Goal: Task Accomplishment & Management: Use online tool/utility

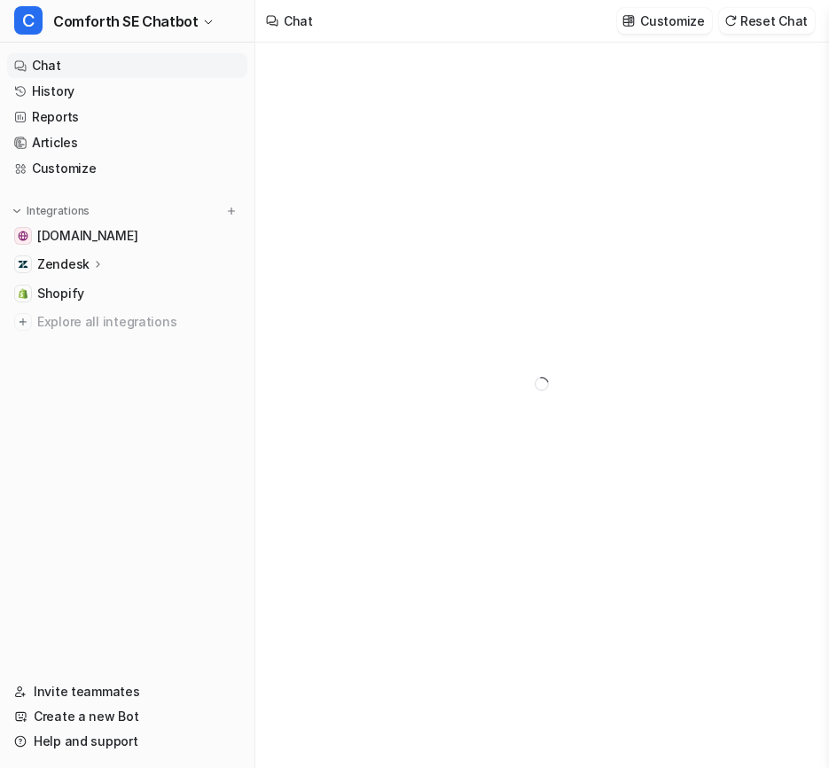
type textarea "**********"
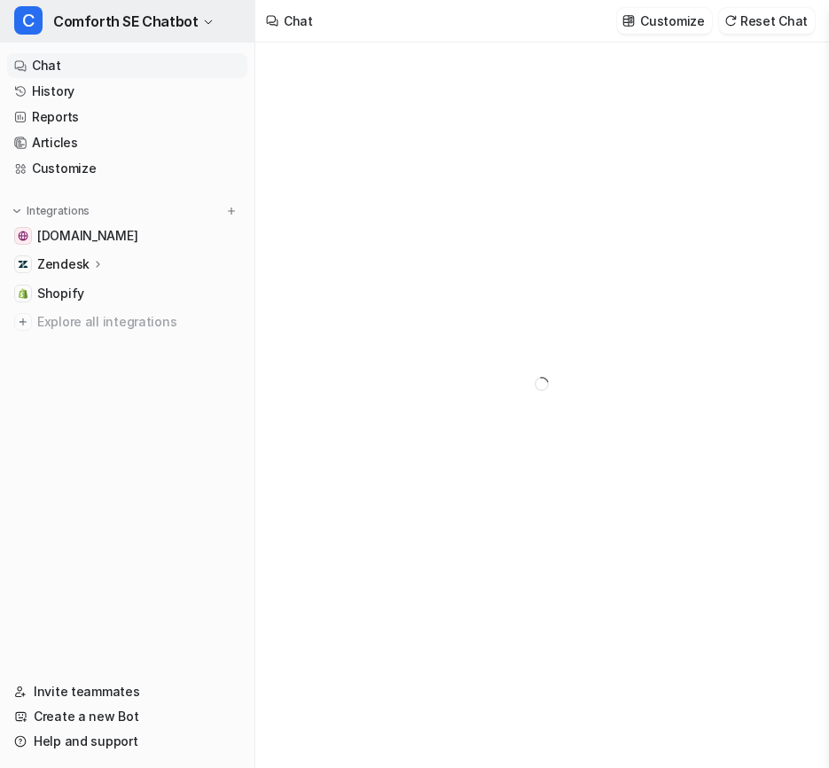
click at [165, 25] on span "Comforth SE Chatbot" at bounding box center [125, 21] width 144 height 25
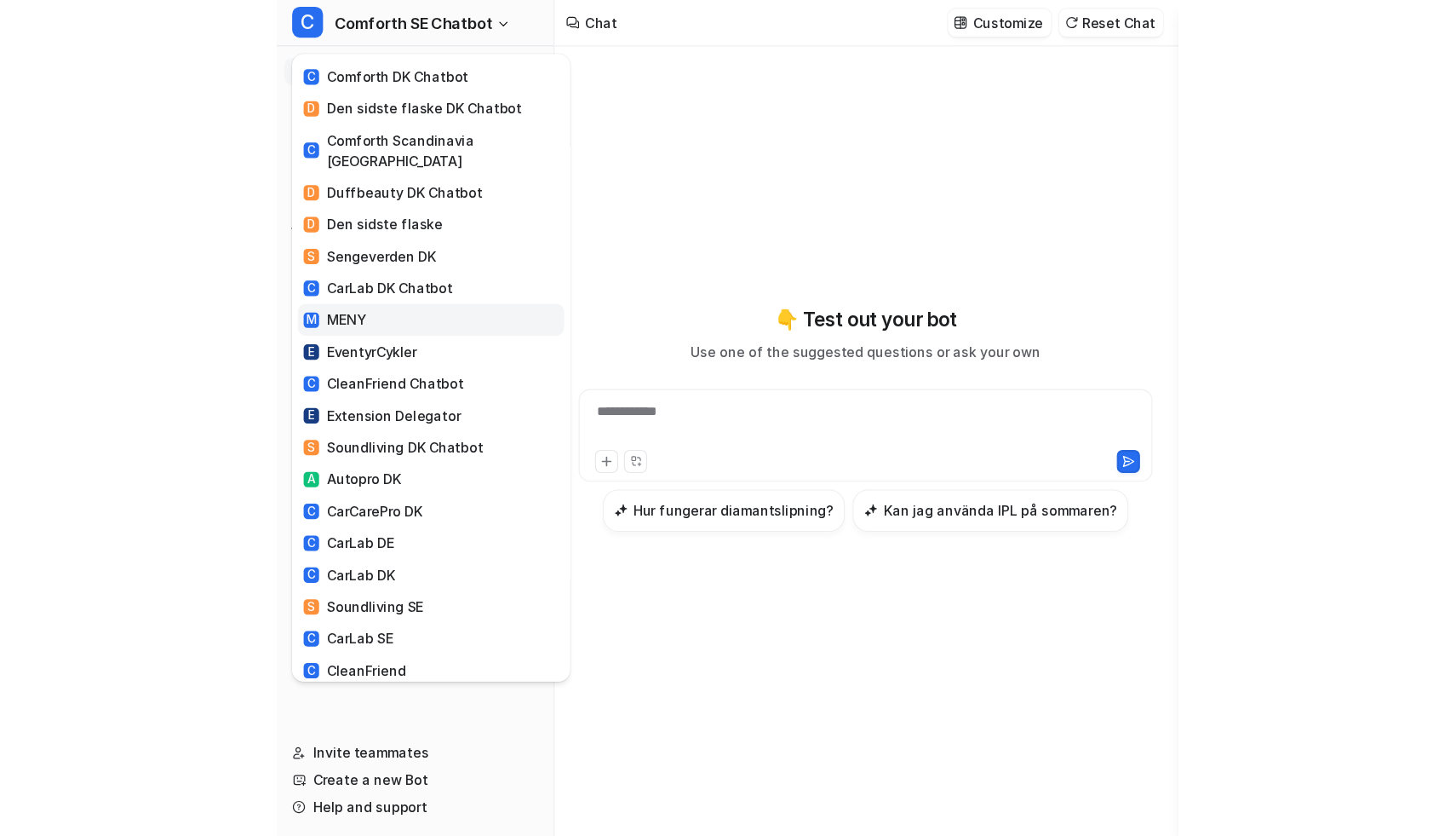
scroll to position [116, 0]
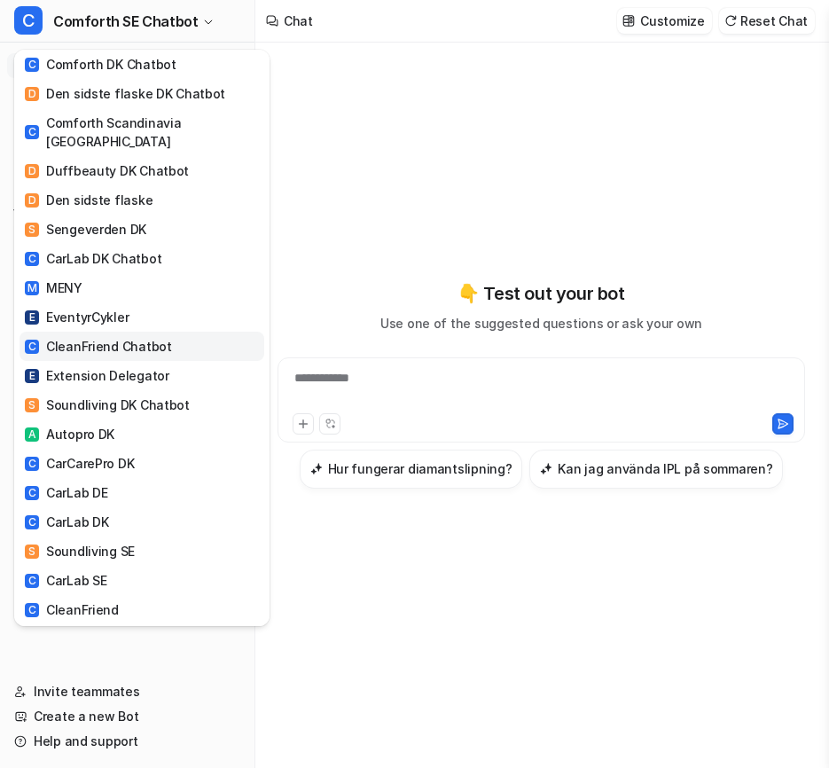
click at [172, 333] on link "C CleanFriend Chatbot" at bounding box center [142, 346] width 245 height 29
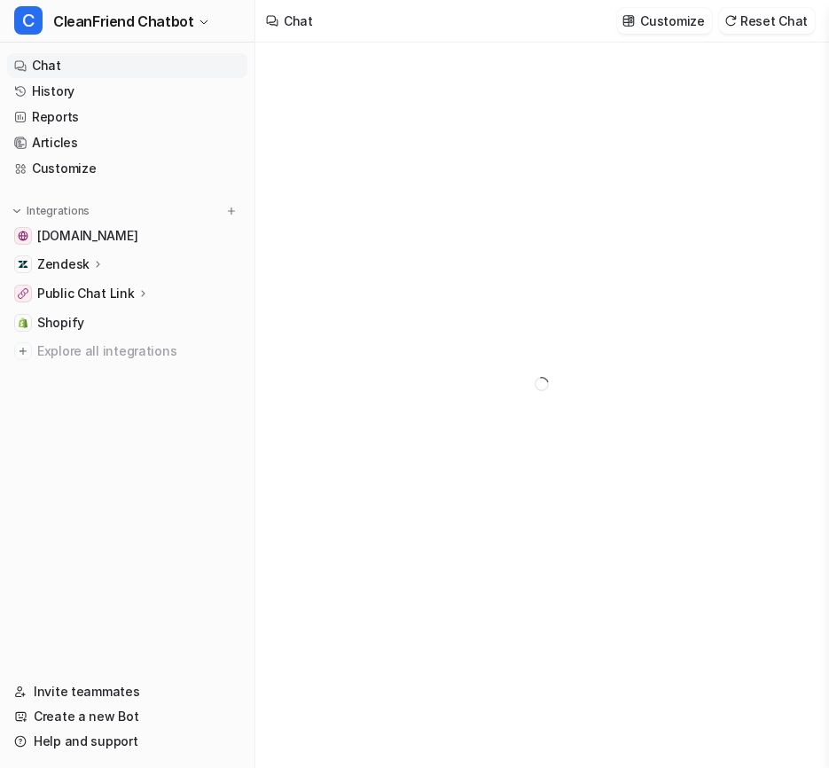
type textarea "**********"
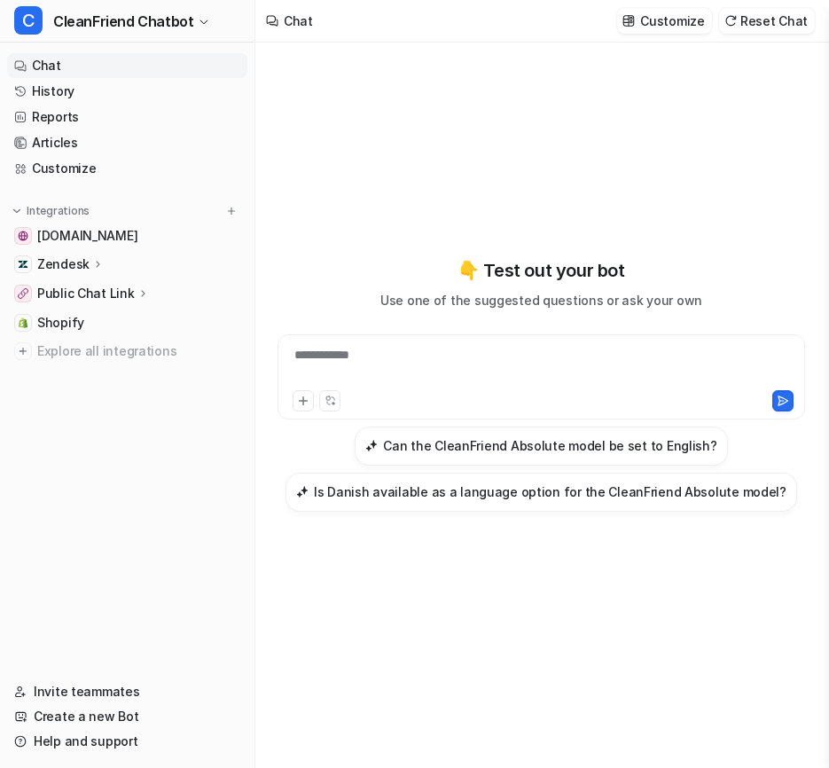
click at [405, 371] on div "**********" at bounding box center [541, 366] width 519 height 41
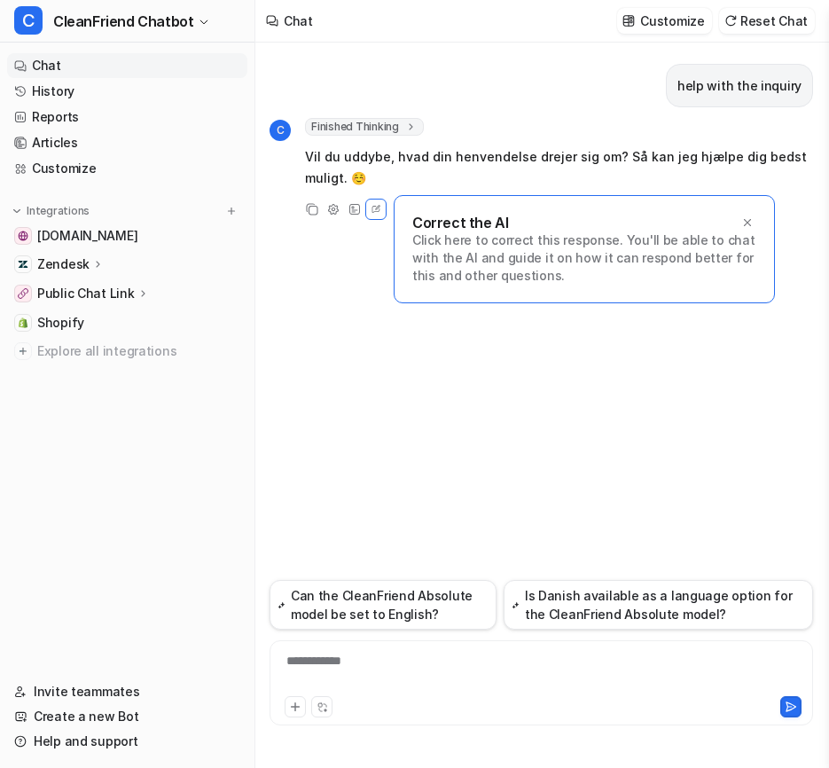
click at [384, 132] on span "Finished Thinking" at bounding box center [364, 127] width 119 height 18
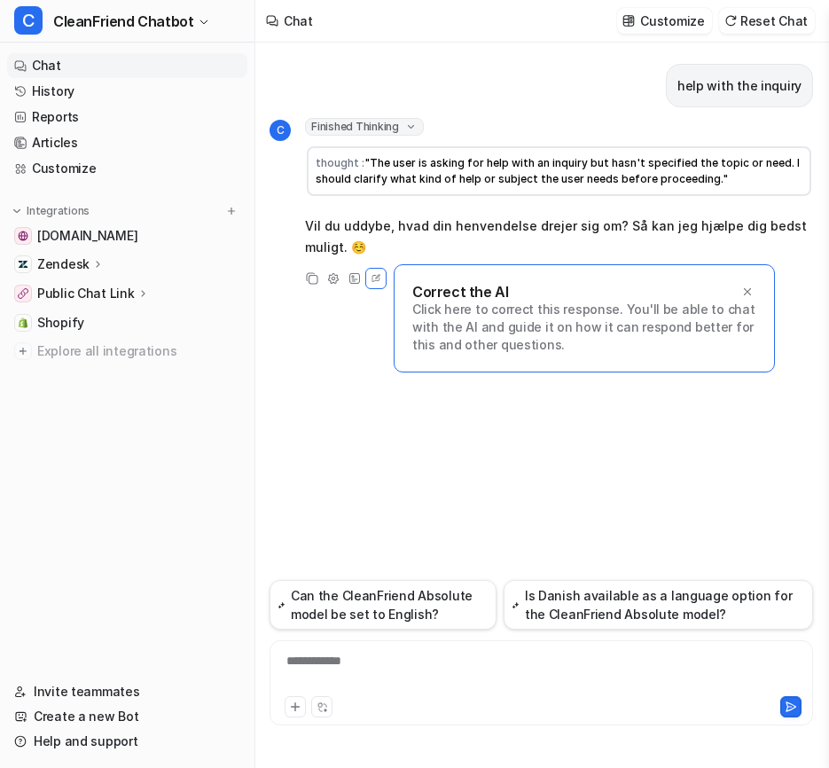
click at [332, 650] on div "**********" at bounding box center [540, 682] width 543 height 85
click at [350, 667] on div at bounding box center [541, 672] width 535 height 41
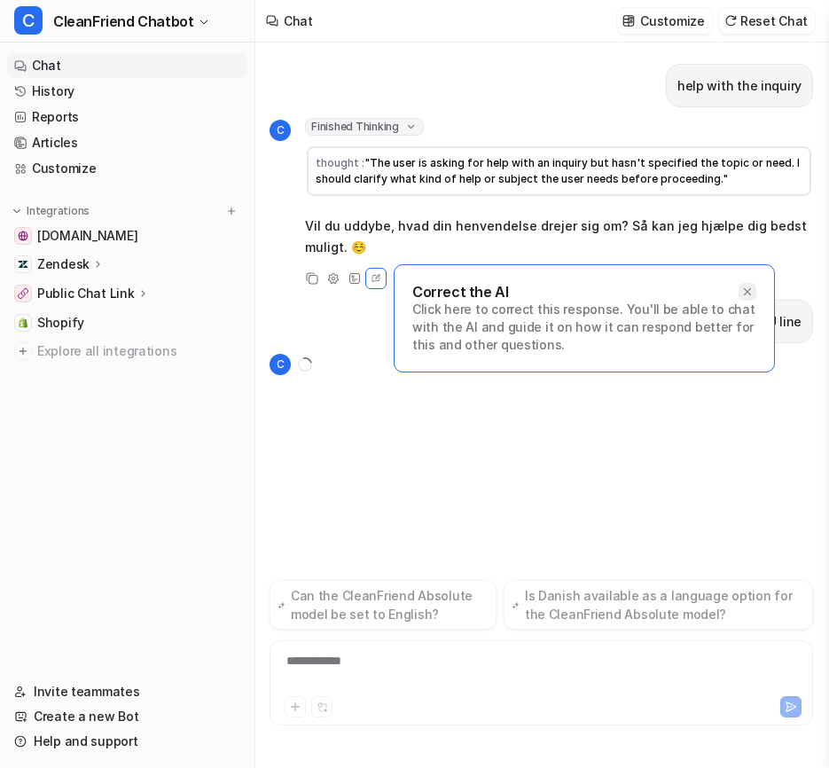
click at [746, 290] on icon at bounding box center [747, 291] width 12 height 12
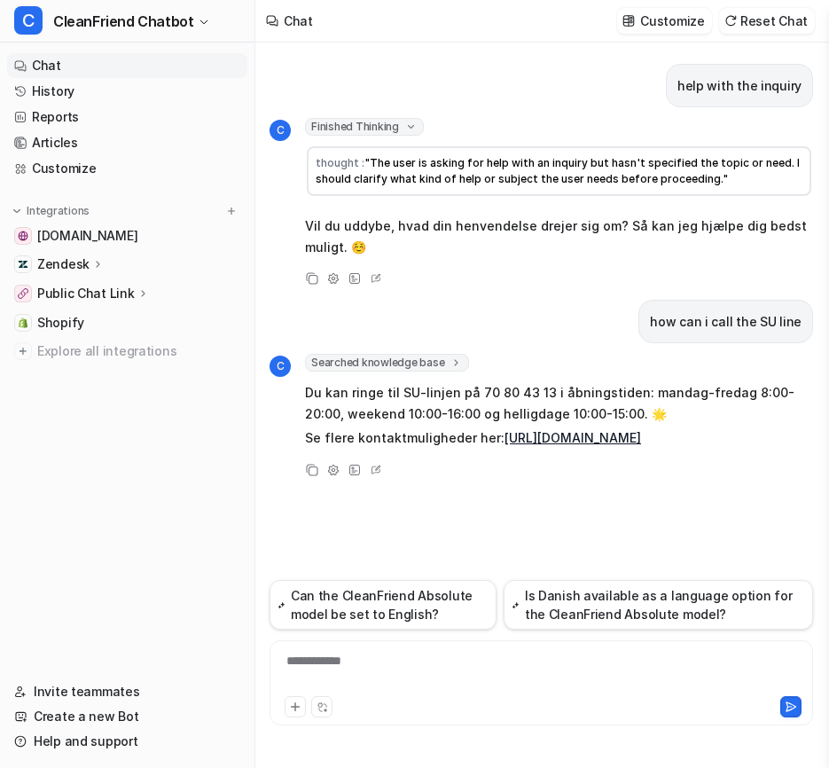
click at [451, 361] on icon at bounding box center [456, 362] width 12 height 13
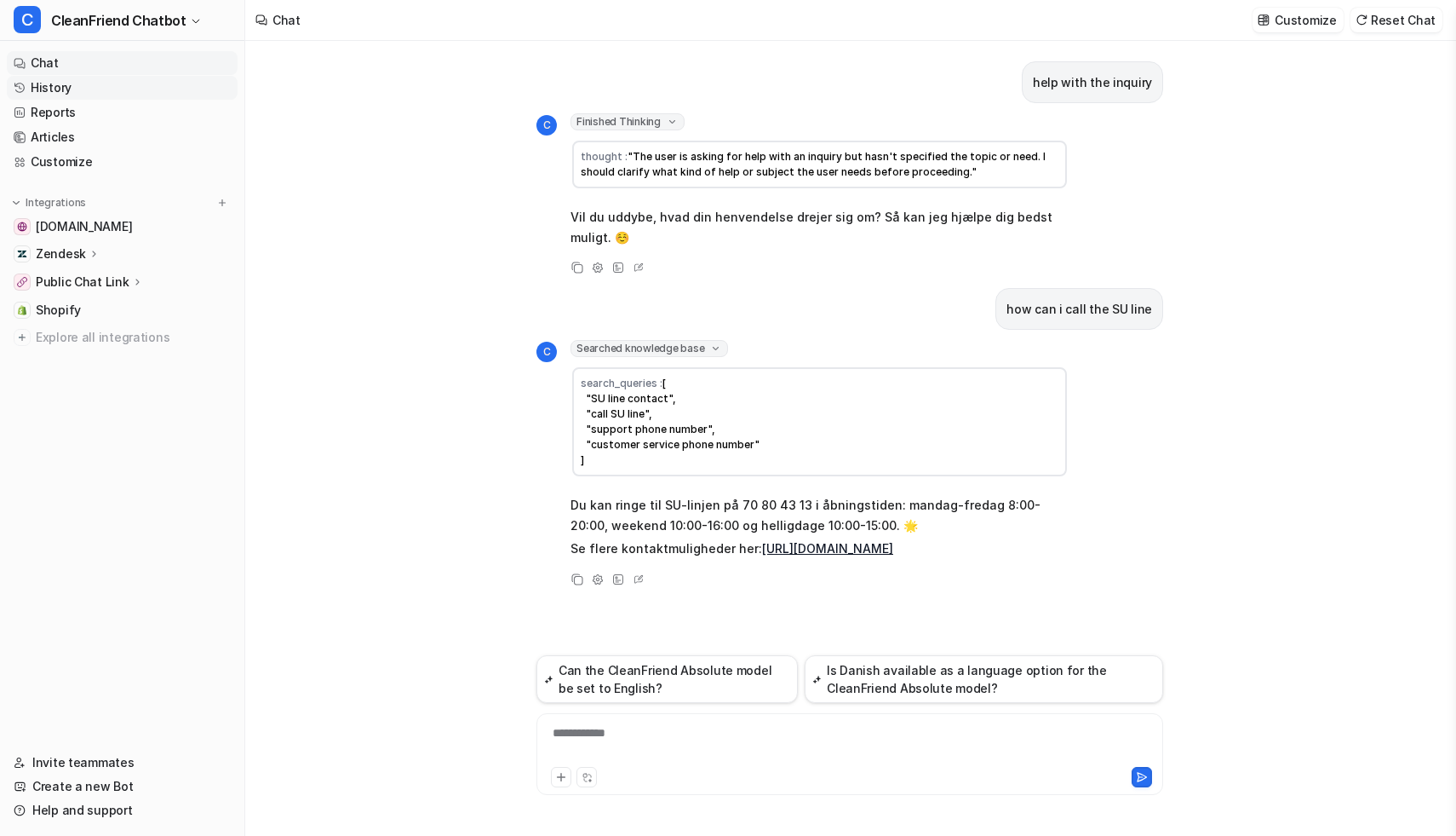
click at [65, 94] on link "History" at bounding box center [122, 87] width 231 height 24
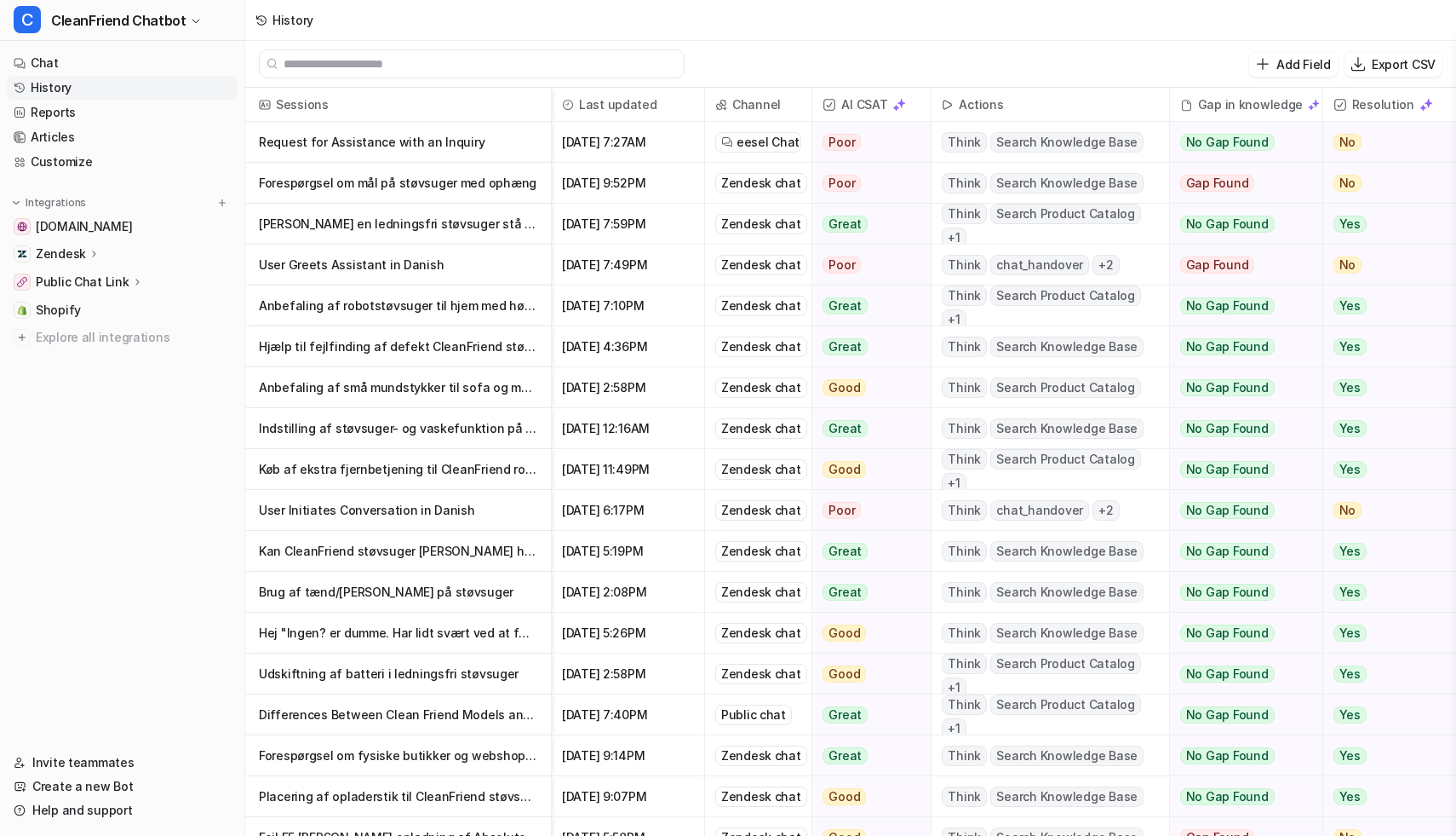
click at [491, 154] on p "Request for Assistance with an Inquiry" at bounding box center [398, 142] width 279 height 41
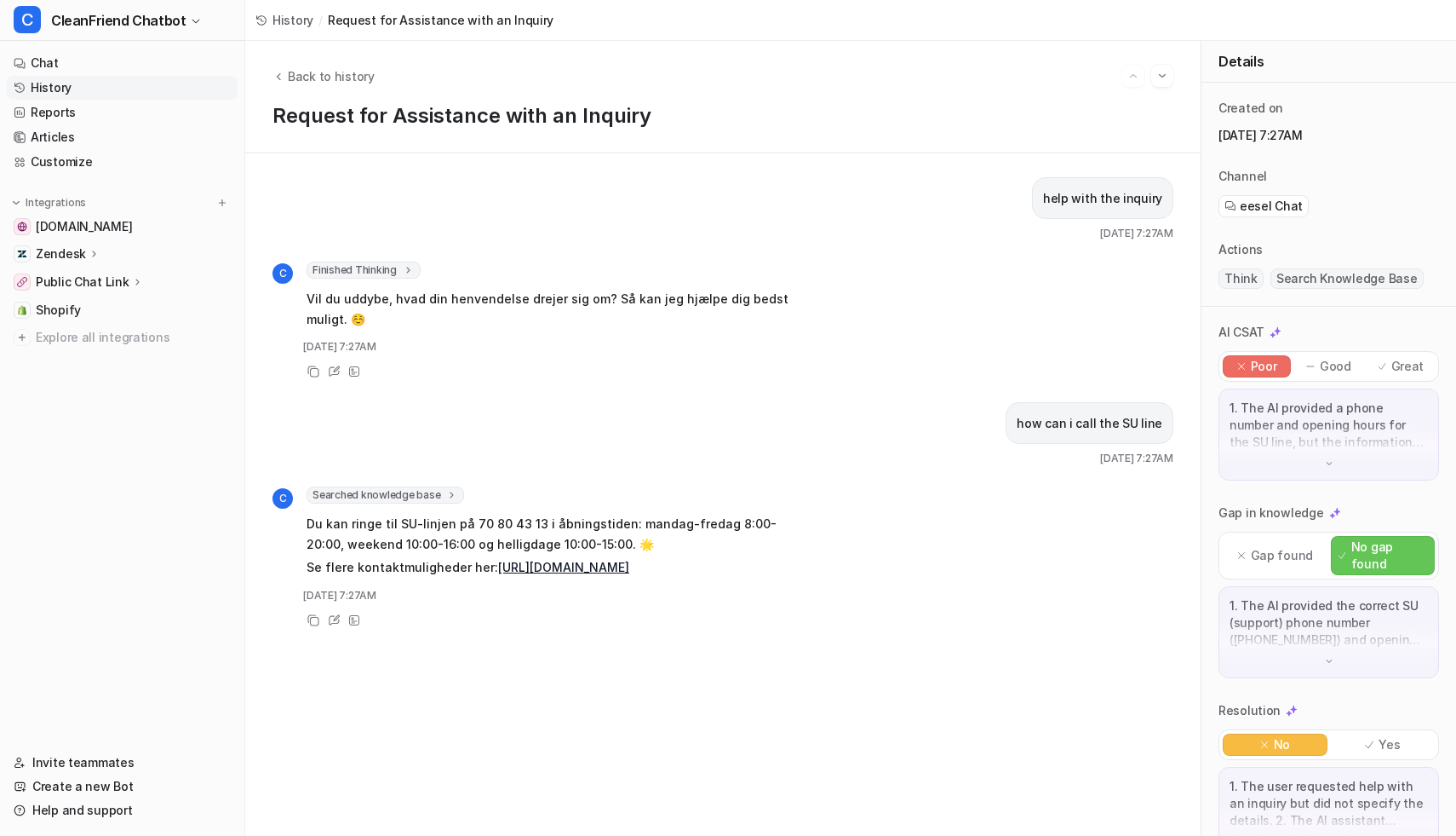
click at [412, 499] on span "Searched knowledge base" at bounding box center [385, 495] width 158 height 17
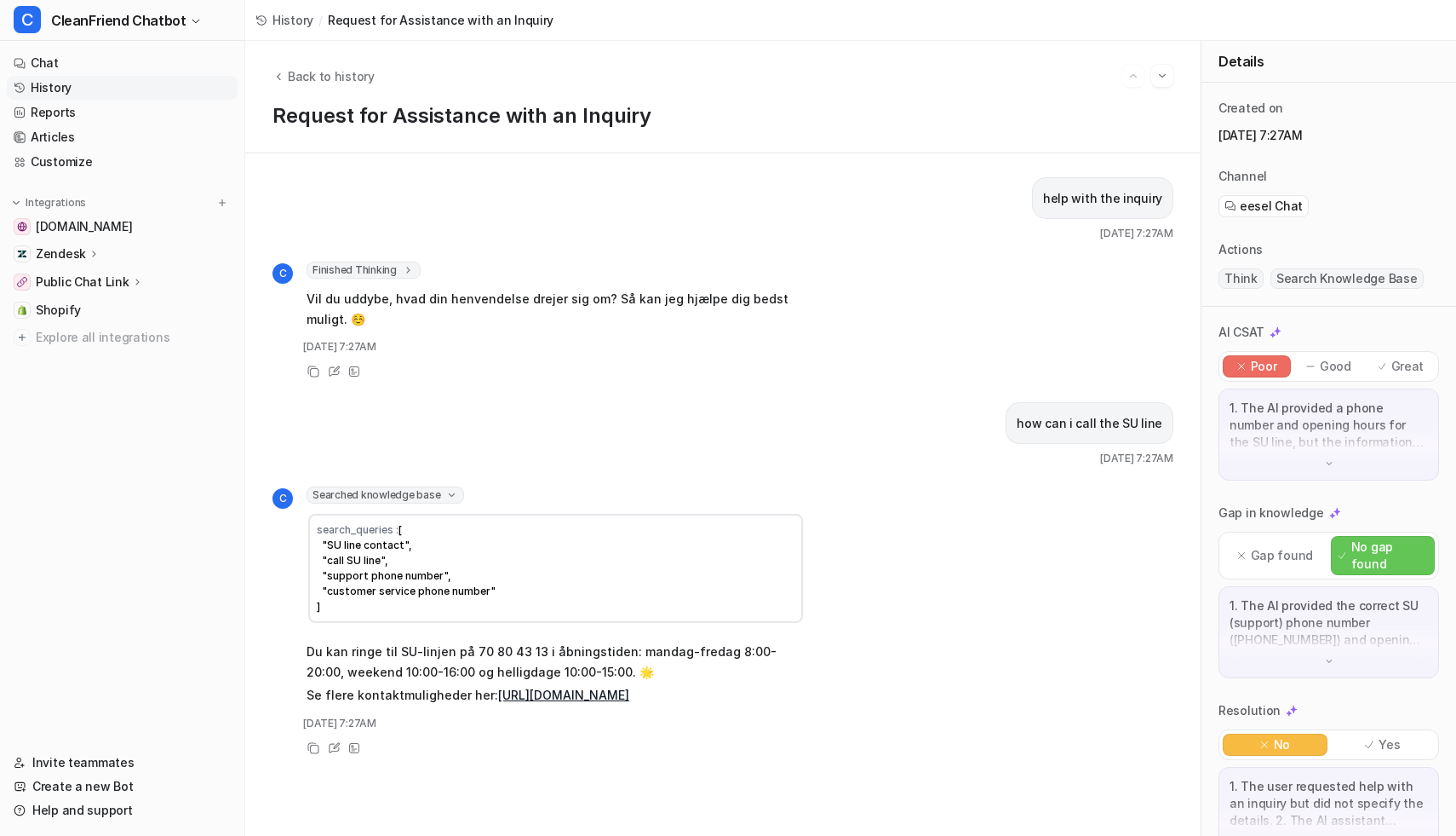
click at [795, 71] on div "Details" at bounding box center [1328, 61] width 255 height 41
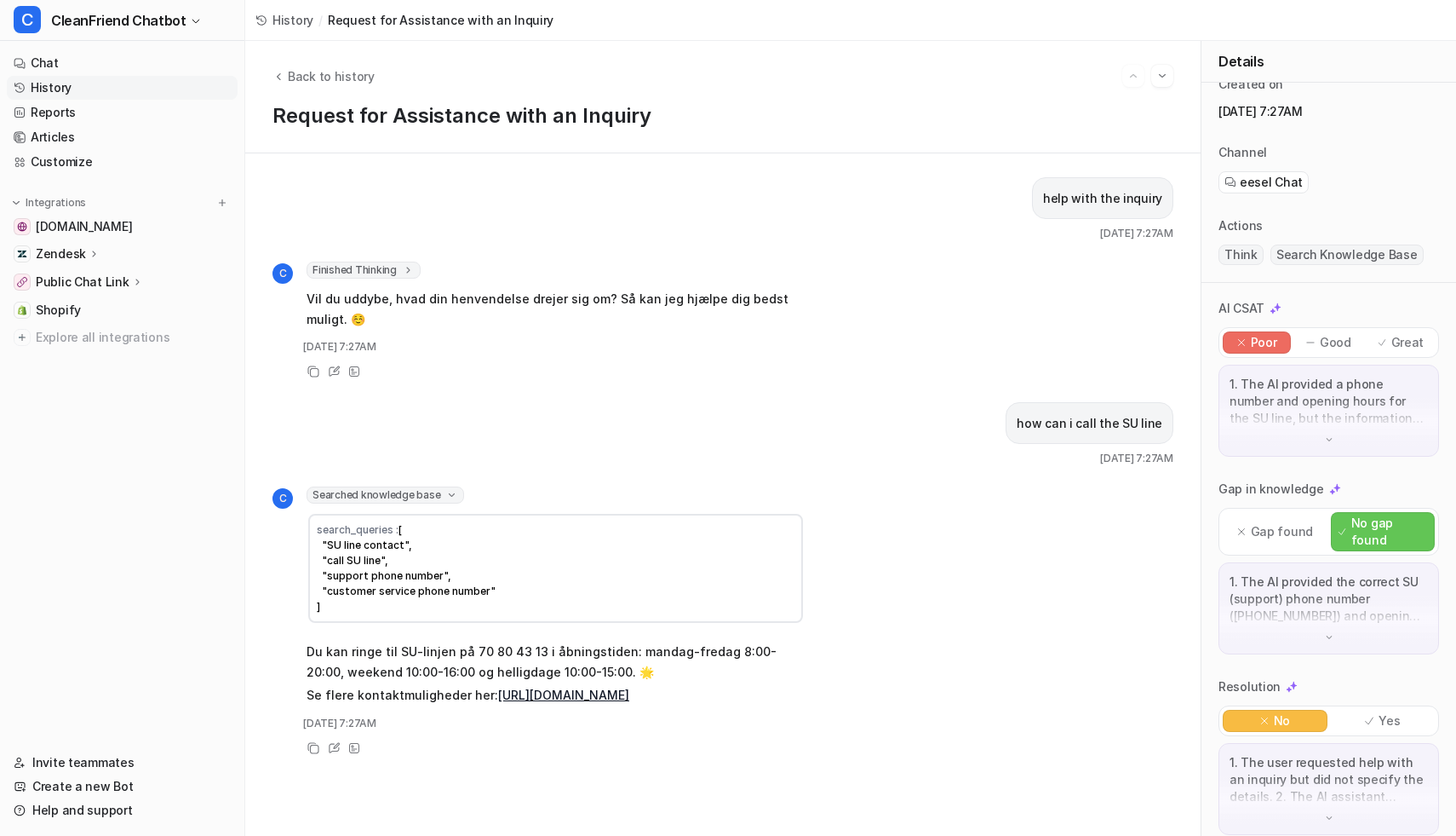
click at [795, 257] on span "Search Knowledge Base" at bounding box center [1347, 254] width 154 height 20
click at [353, 737] on icon at bounding box center [353, 748] width 11 height 11
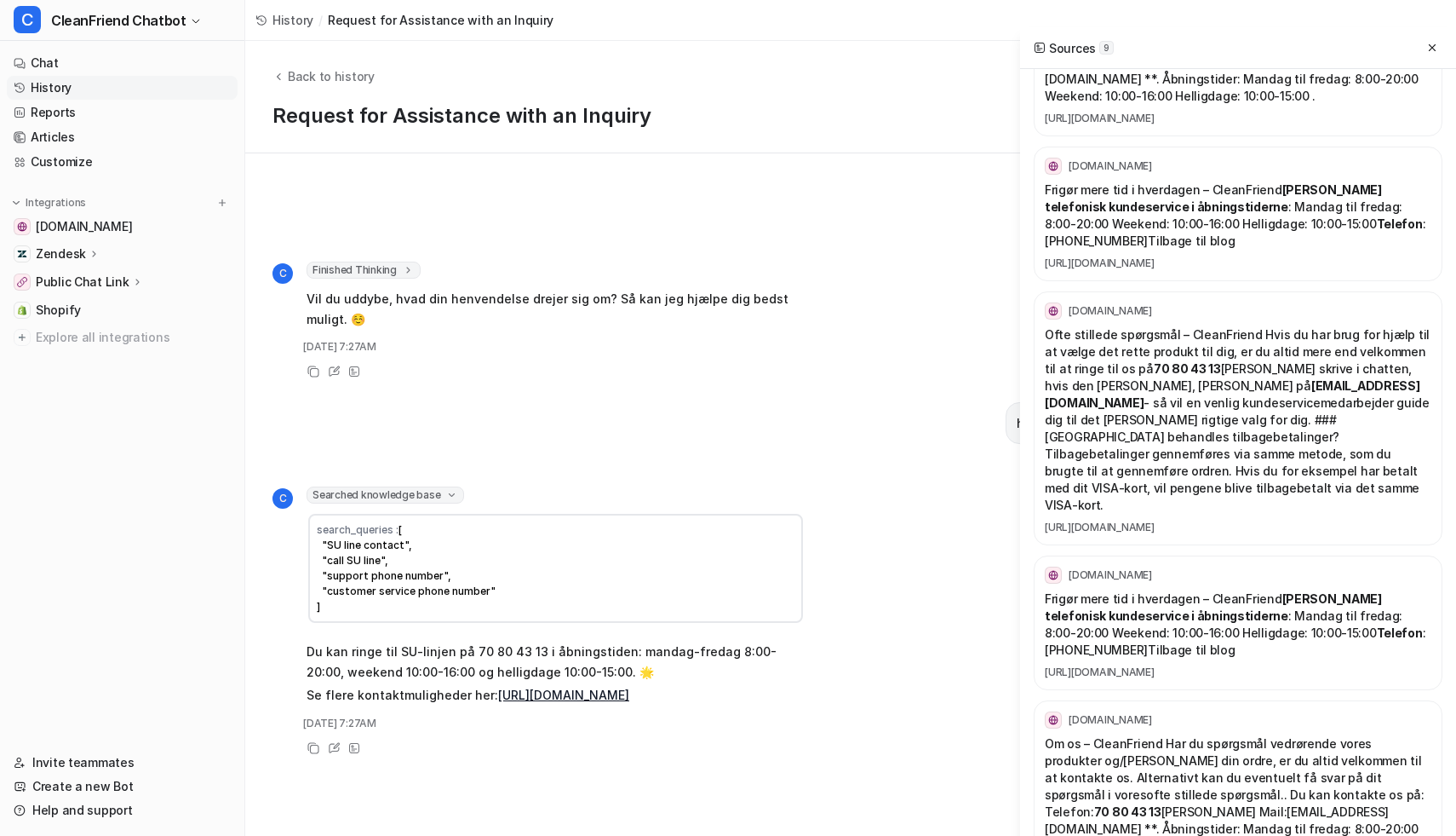
scroll to position [0, 0]
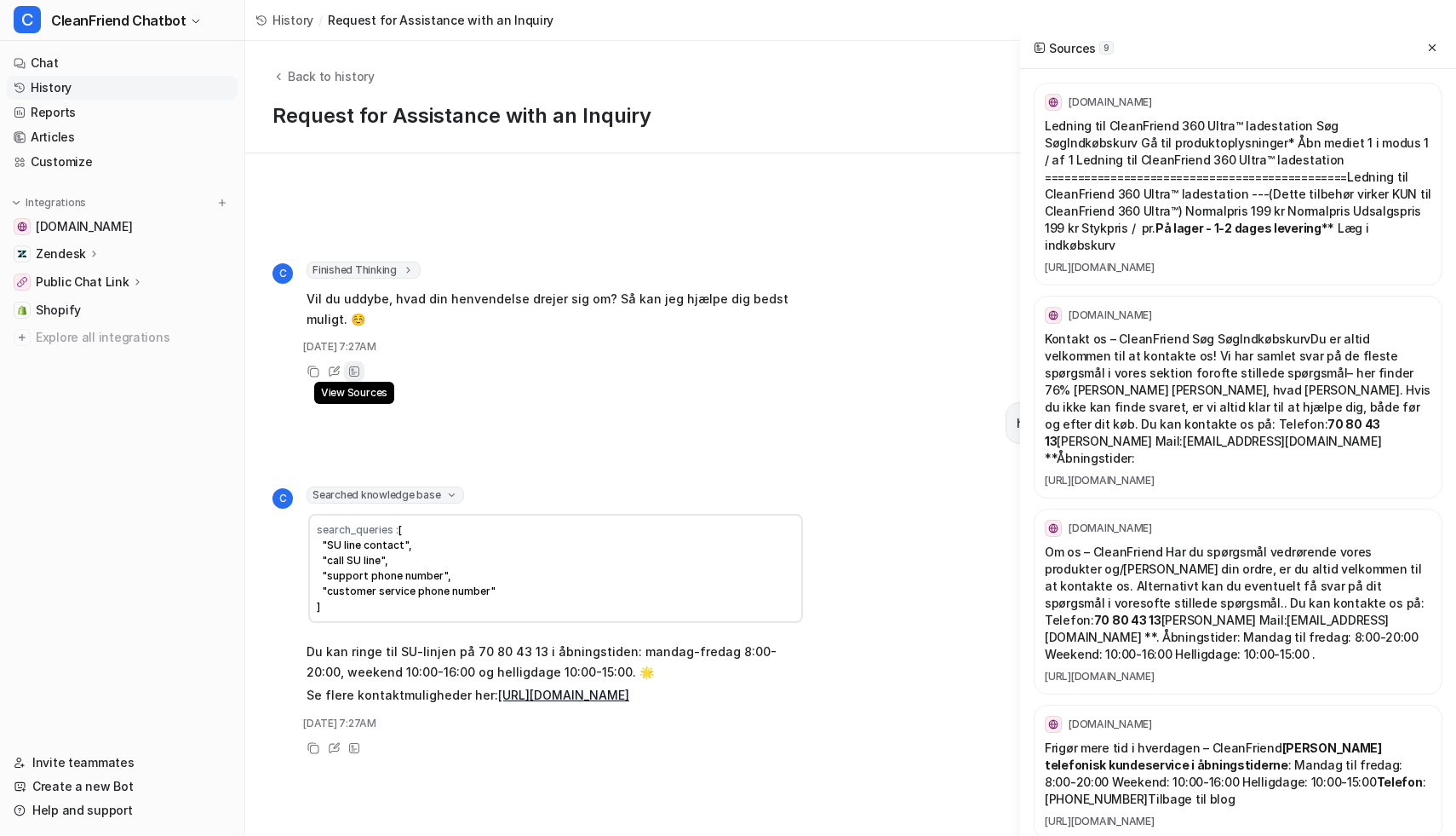
click at [351, 366] on icon at bounding box center [353, 371] width 11 height 11
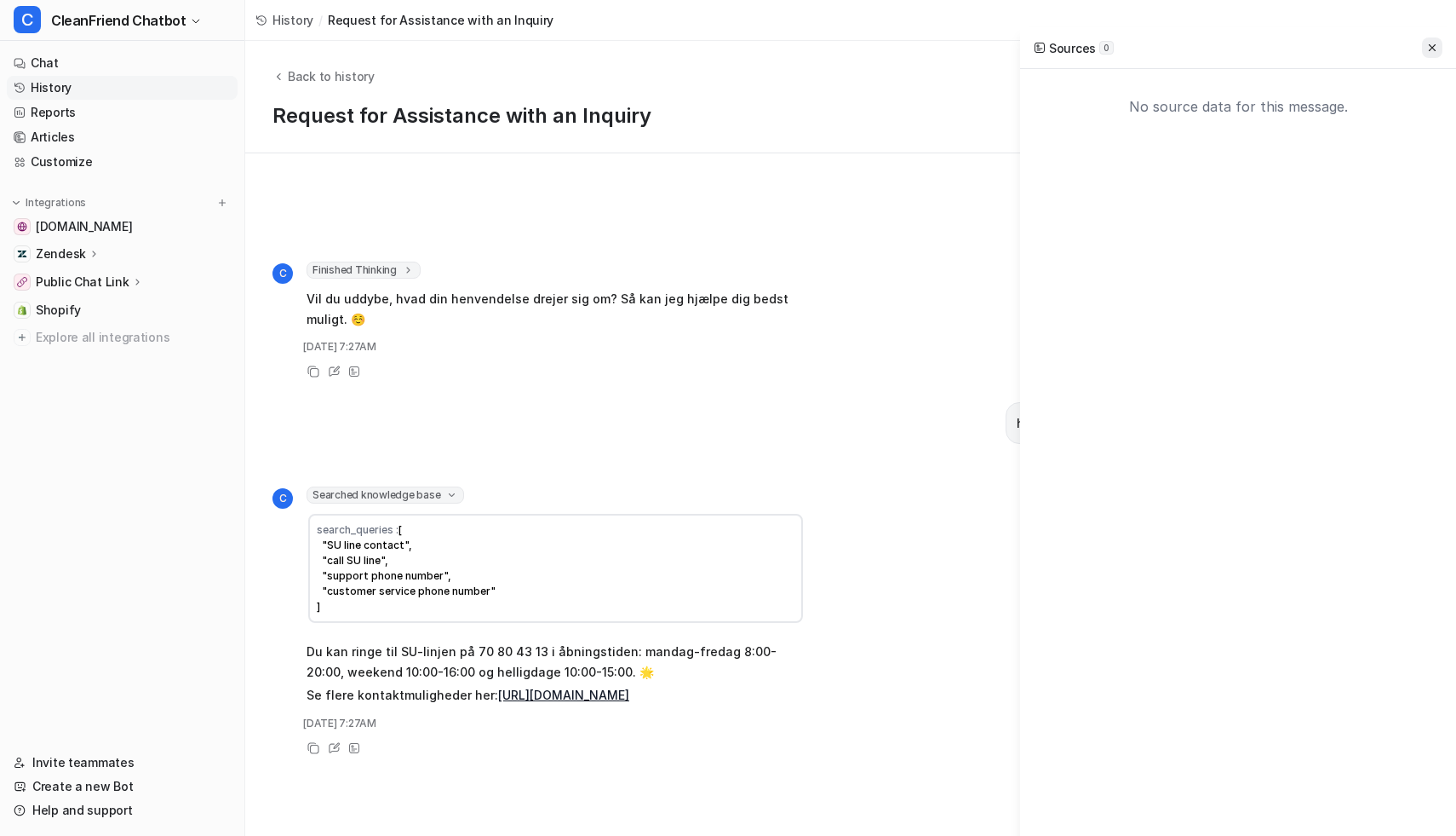
click at [795, 44] on icon at bounding box center [1432, 47] width 12 height 12
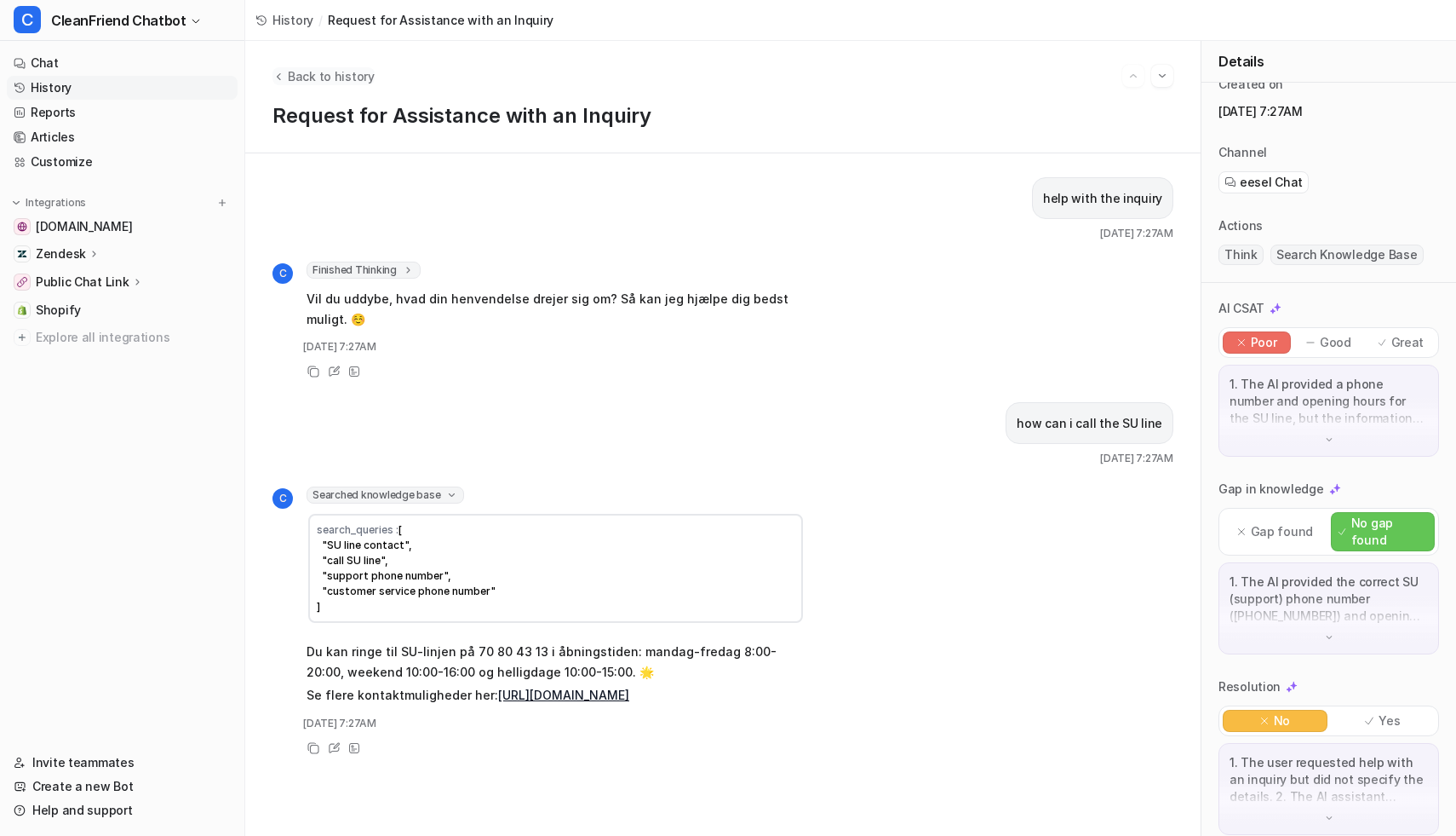
click at [278, 79] on icon "Back to history" at bounding box center [279, 76] width 12 height 12
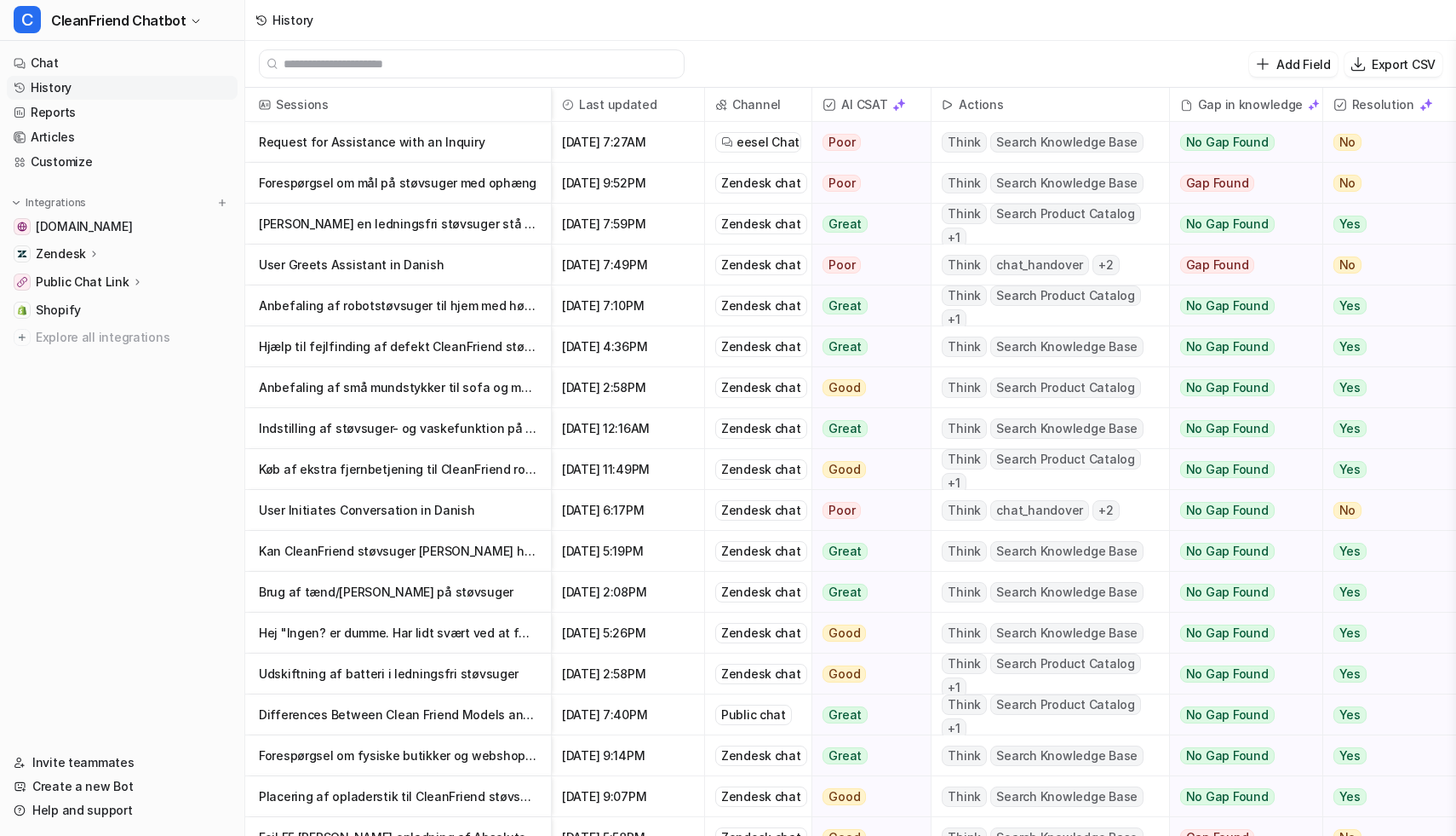
click at [402, 176] on p "Forespørgsel om mål på støvsuger med ophæng" at bounding box center [398, 183] width 279 height 41
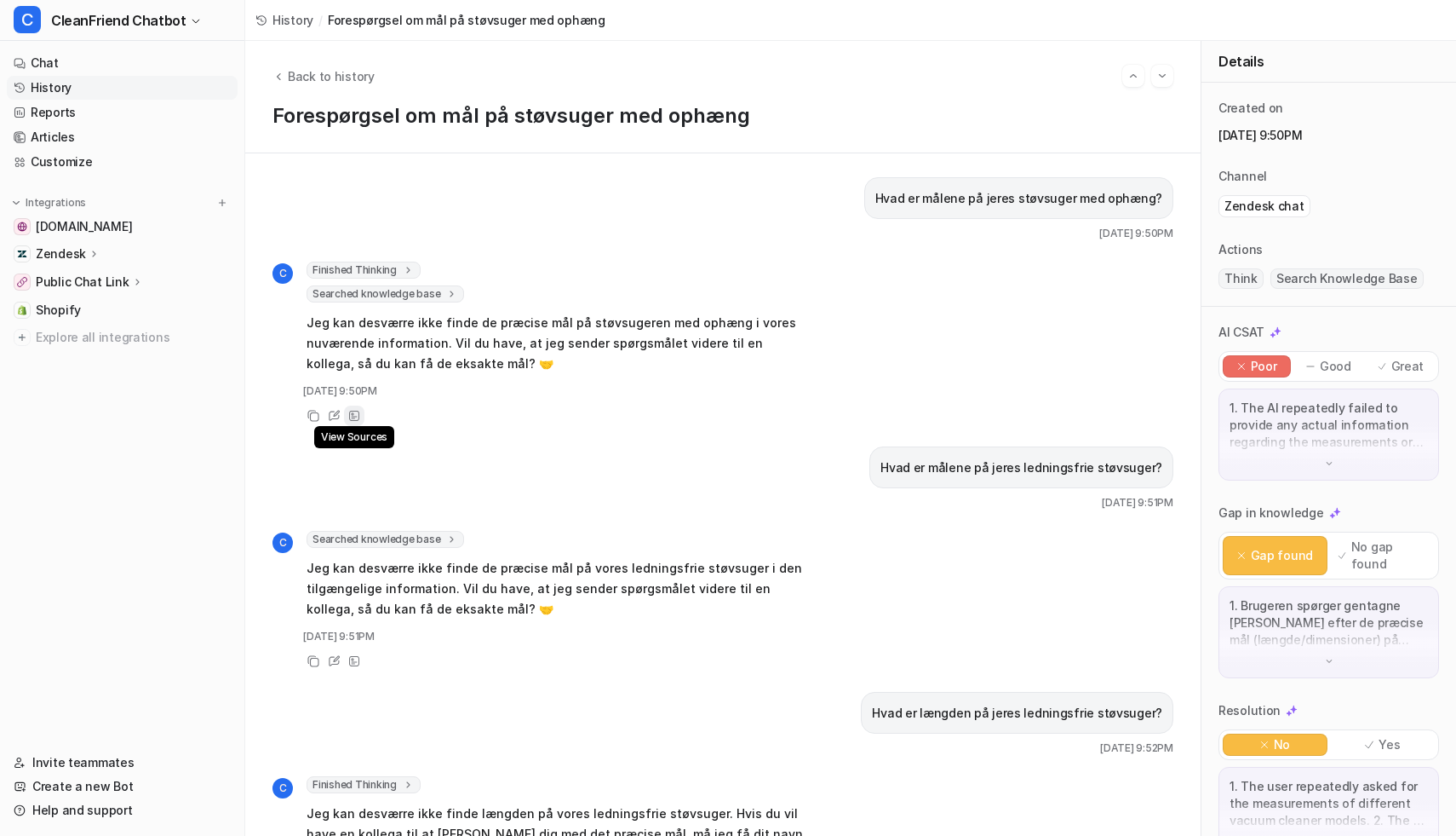
click at [353, 414] on icon at bounding box center [353, 415] width 11 height 11
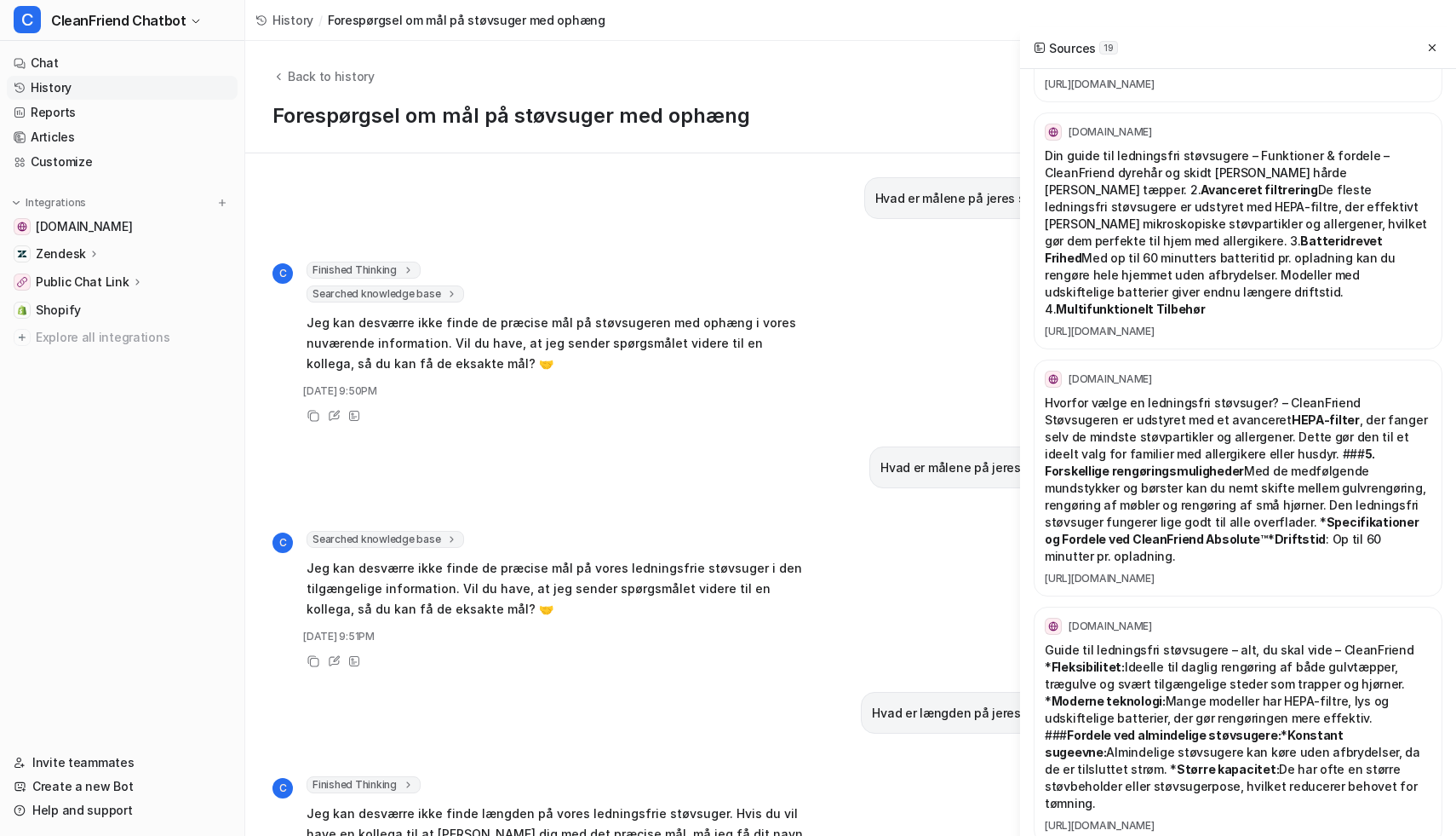
scroll to position [3494, 0]
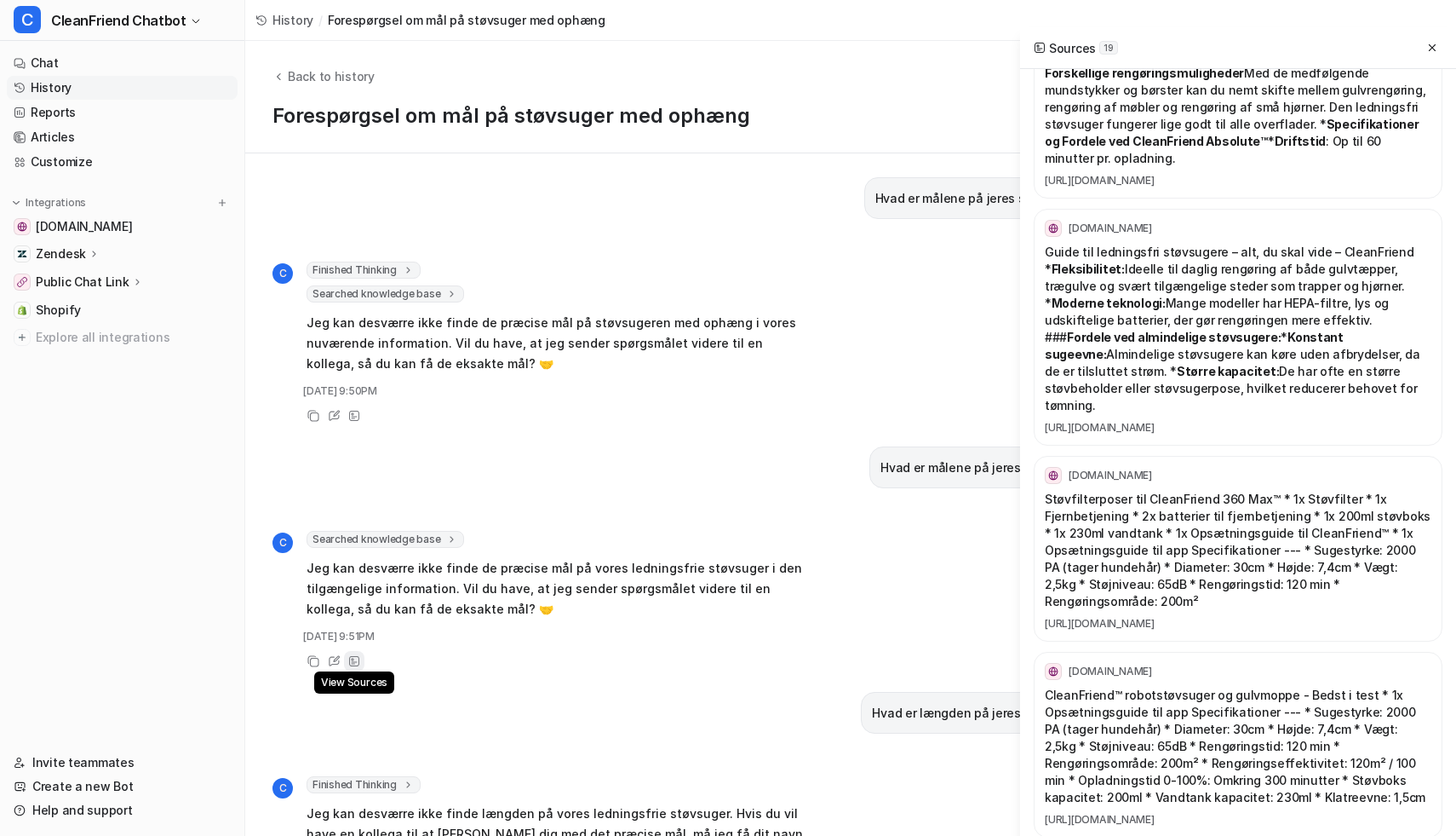
click at [352, 664] on icon at bounding box center [354, 661] width 12 height 12
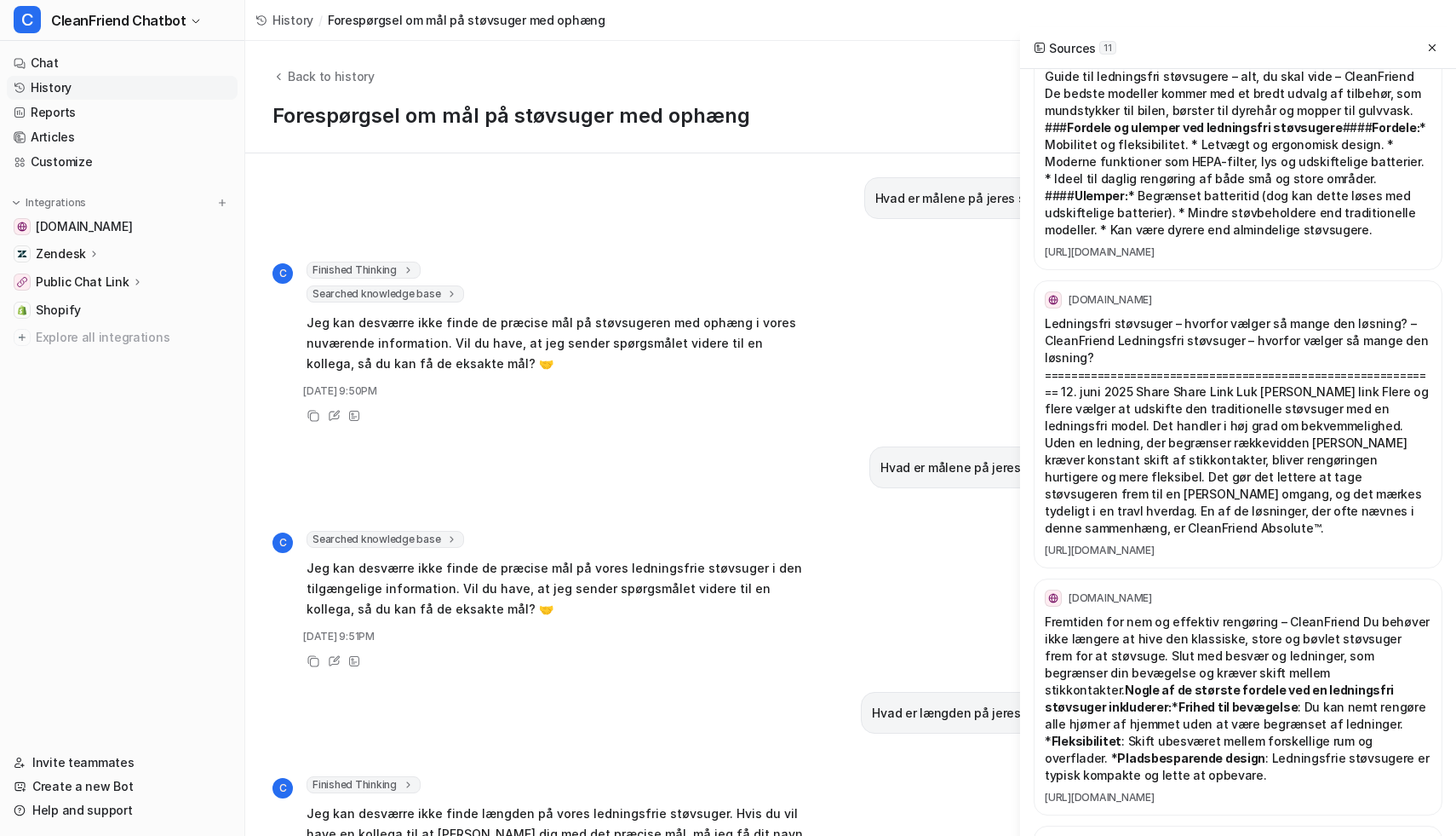
scroll to position [0, 0]
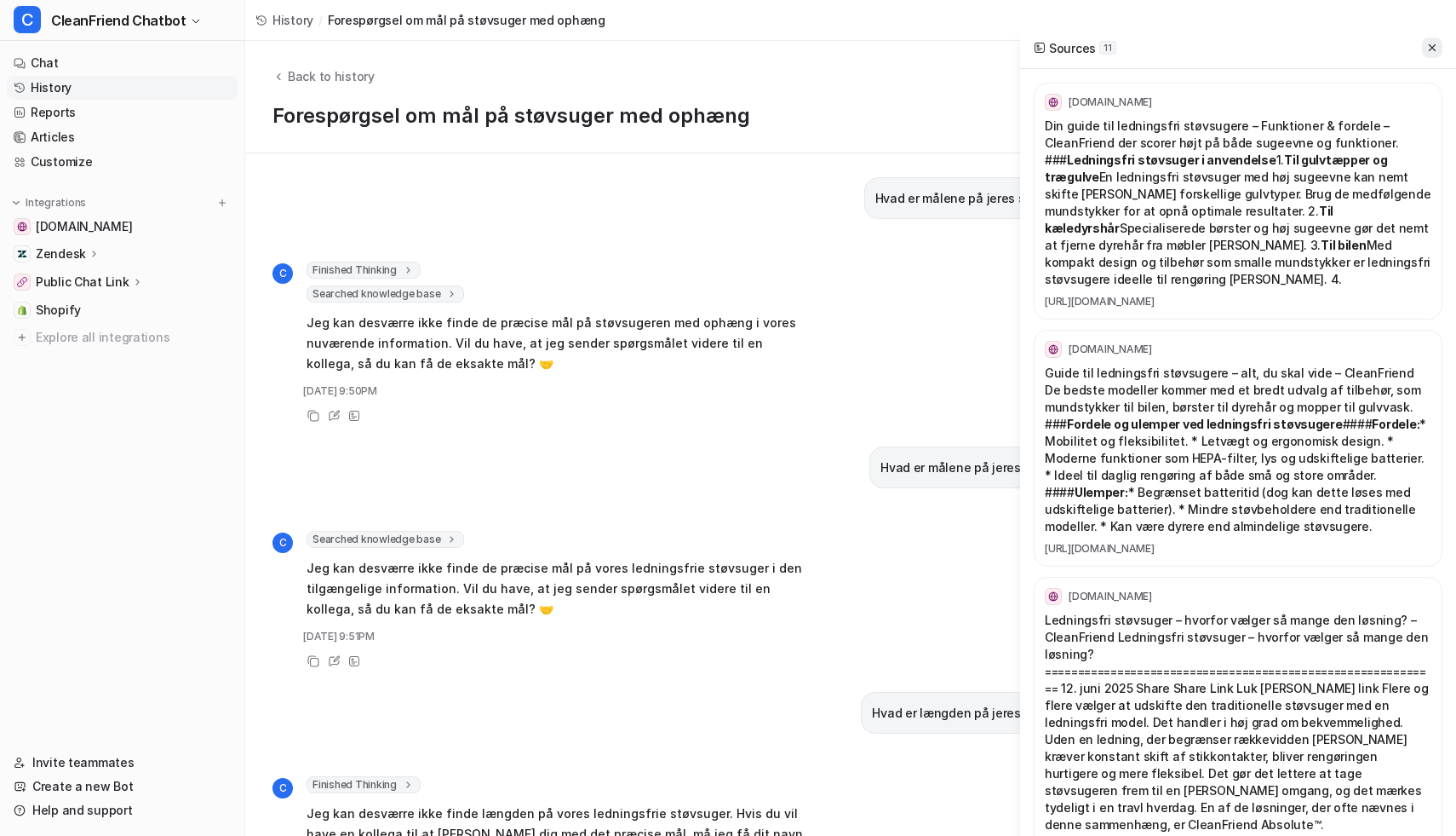
click at [795, 41] on button at bounding box center [1431, 47] width 20 height 20
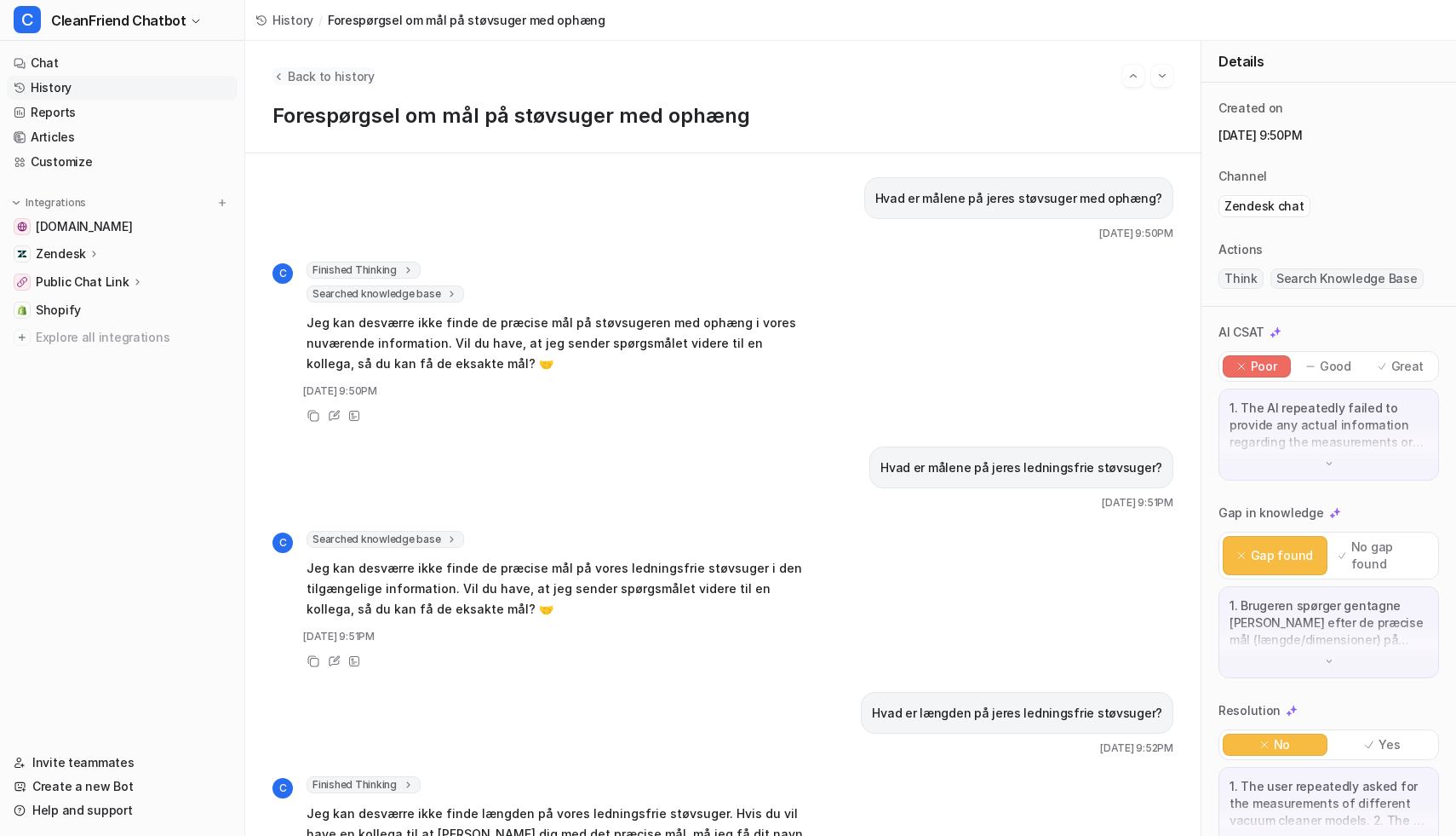
click at [304, 72] on span "Back to history" at bounding box center [331, 76] width 86 height 18
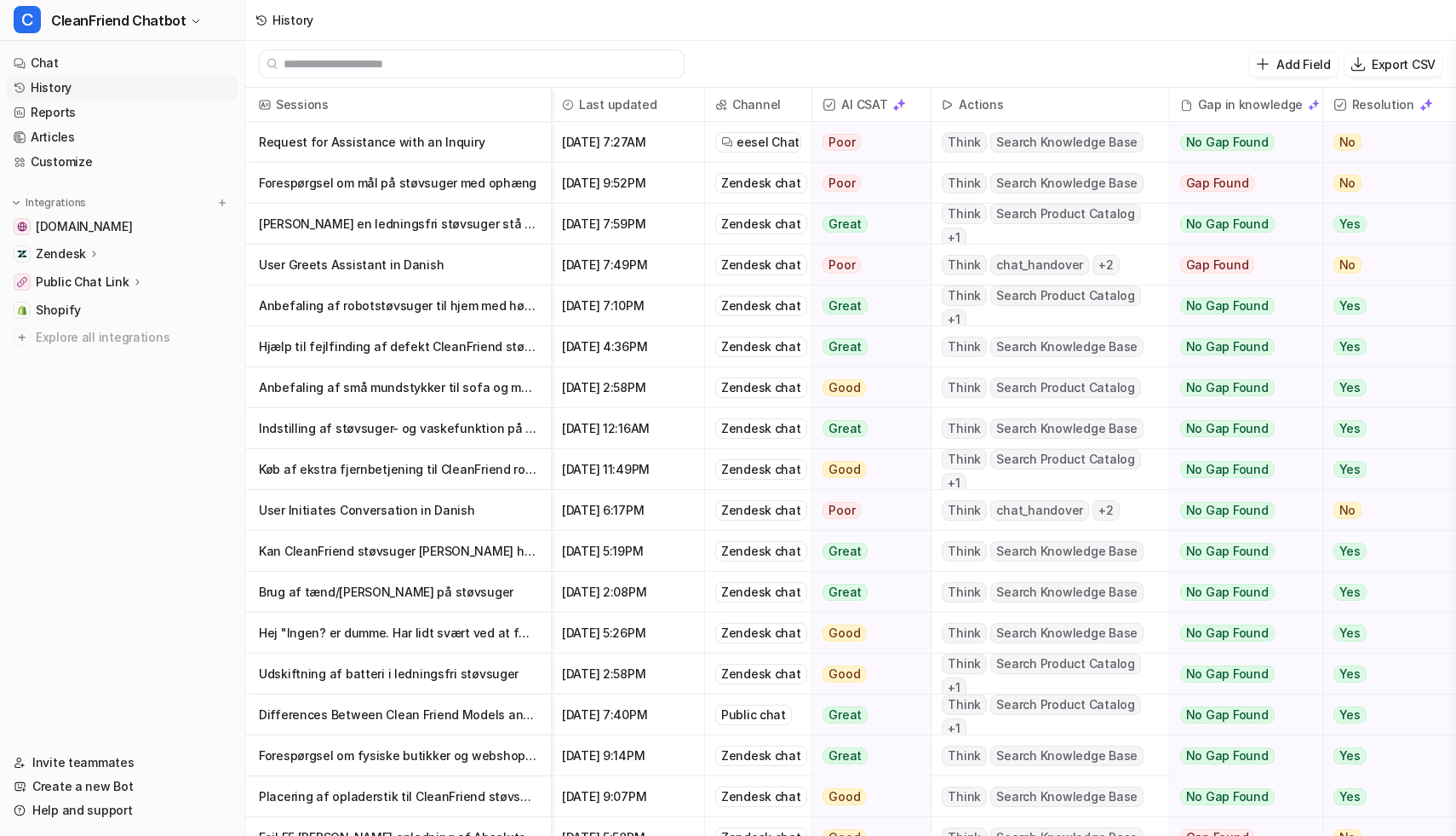
click at [397, 138] on p "Request for Assistance with an Inquiry" at bounding box center [398, 142] width 279 height 41
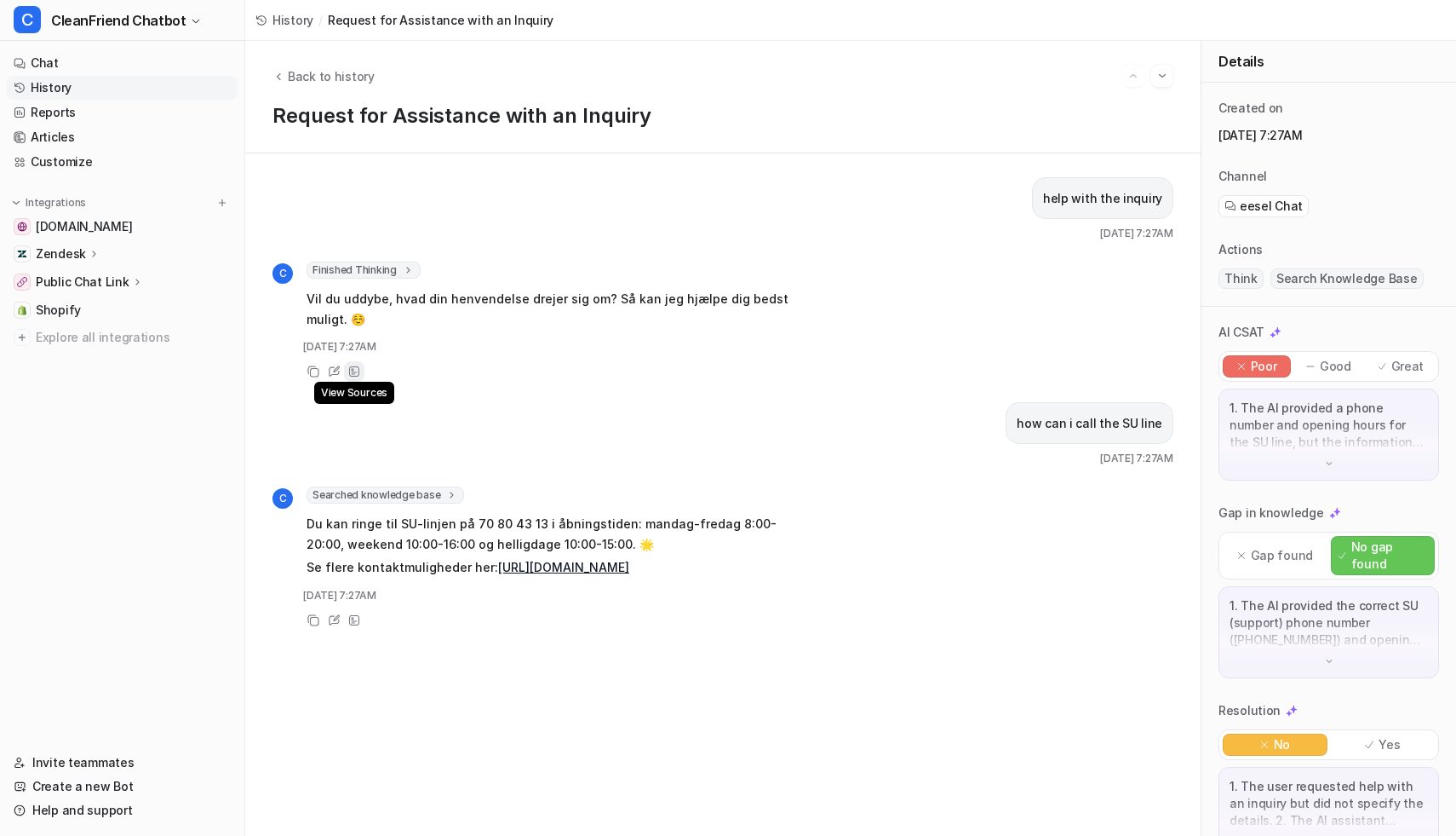
click at [349, 369] on icon at bounding box center [354, 371] width 12 height 12
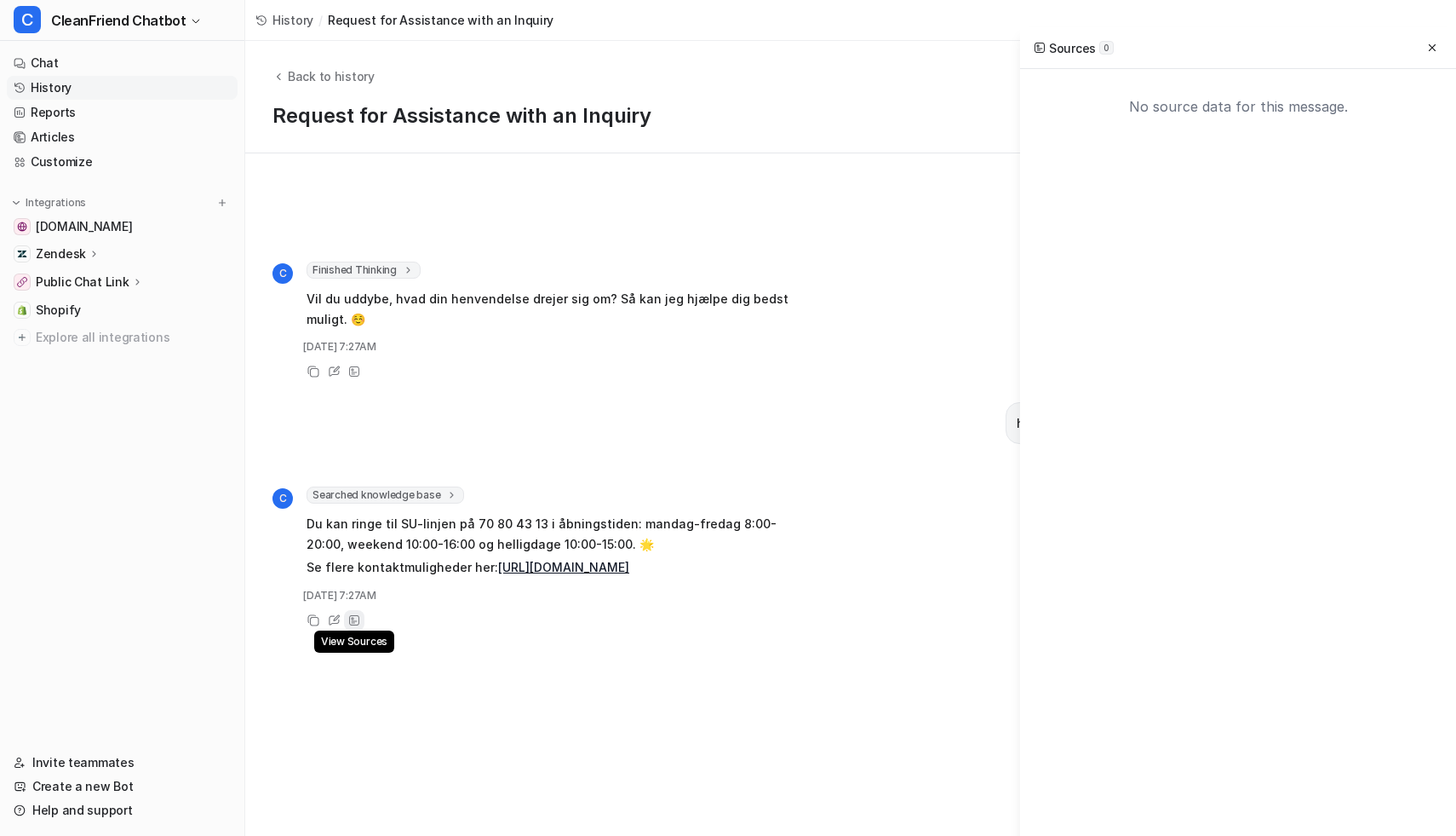
click at [357, 621] on icon at bounding box center [354, 620] width 12 height 12
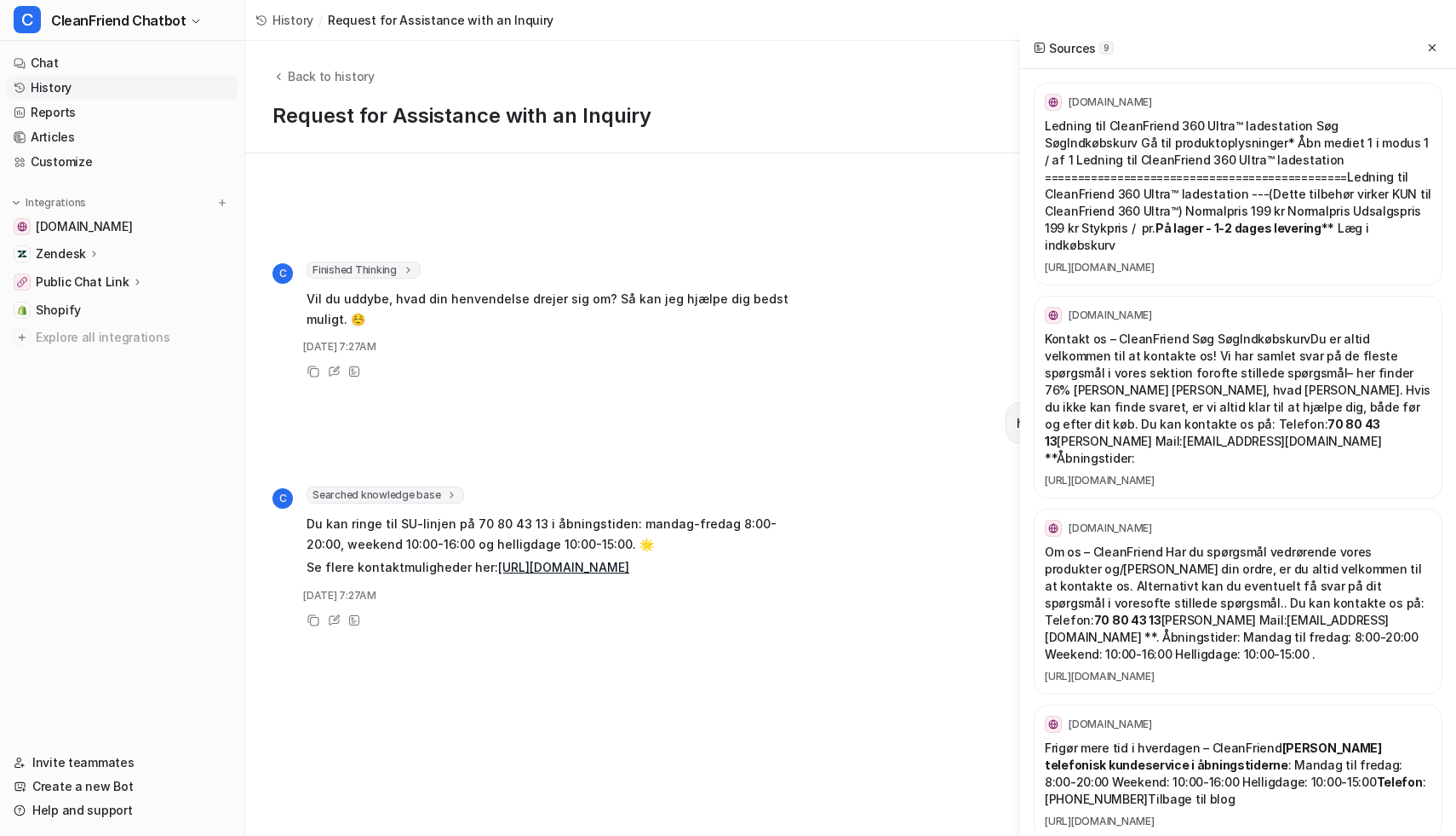
click at [795, 331] on div "C Finished Thinking 1 The user is asking for help with an inquiry but hasn't sp…" at bounding box center [723, 321] width 901 height 120
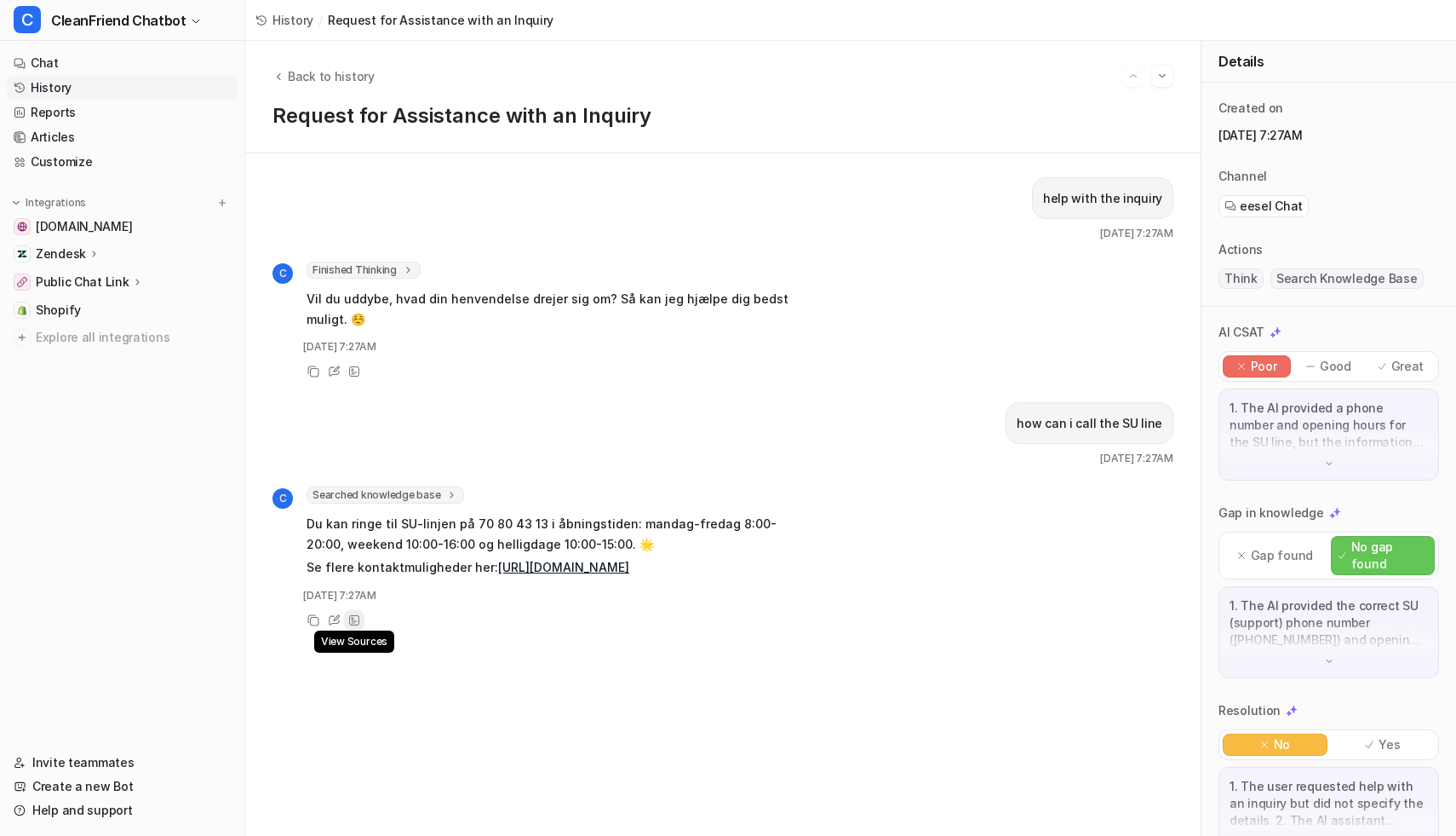
click at [352, 627] on div "View Sources" at bounding box center [353, 620] width 20 height 20
